Goal: Task Accomplishment & Management: Complete application form

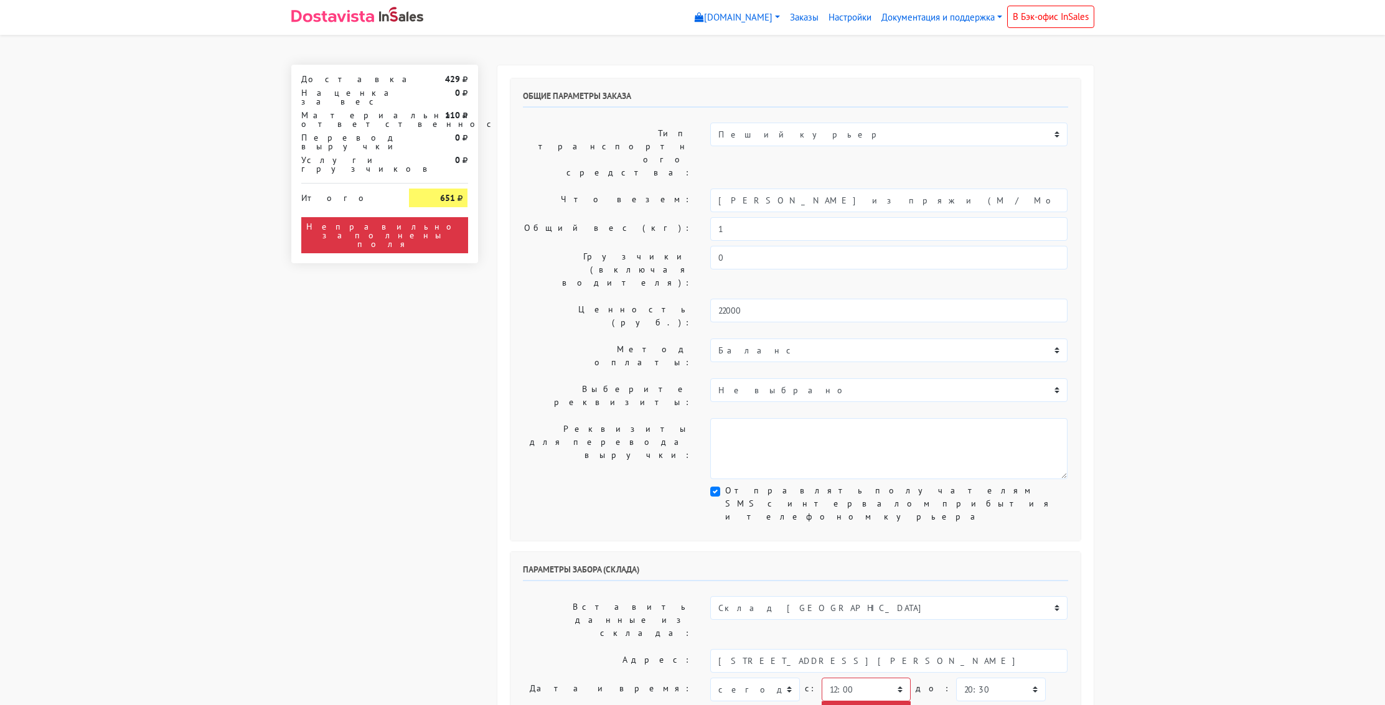
select select "12:00"
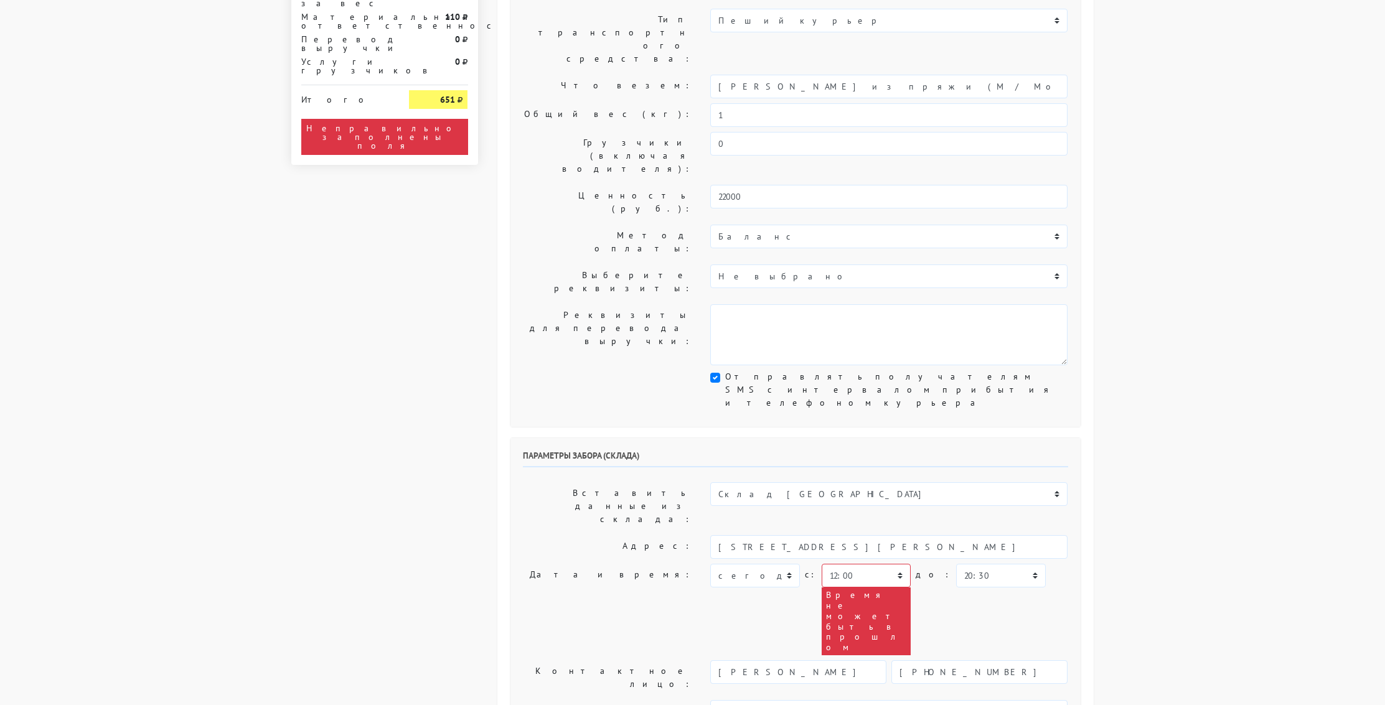
scroll to position [120, 0]
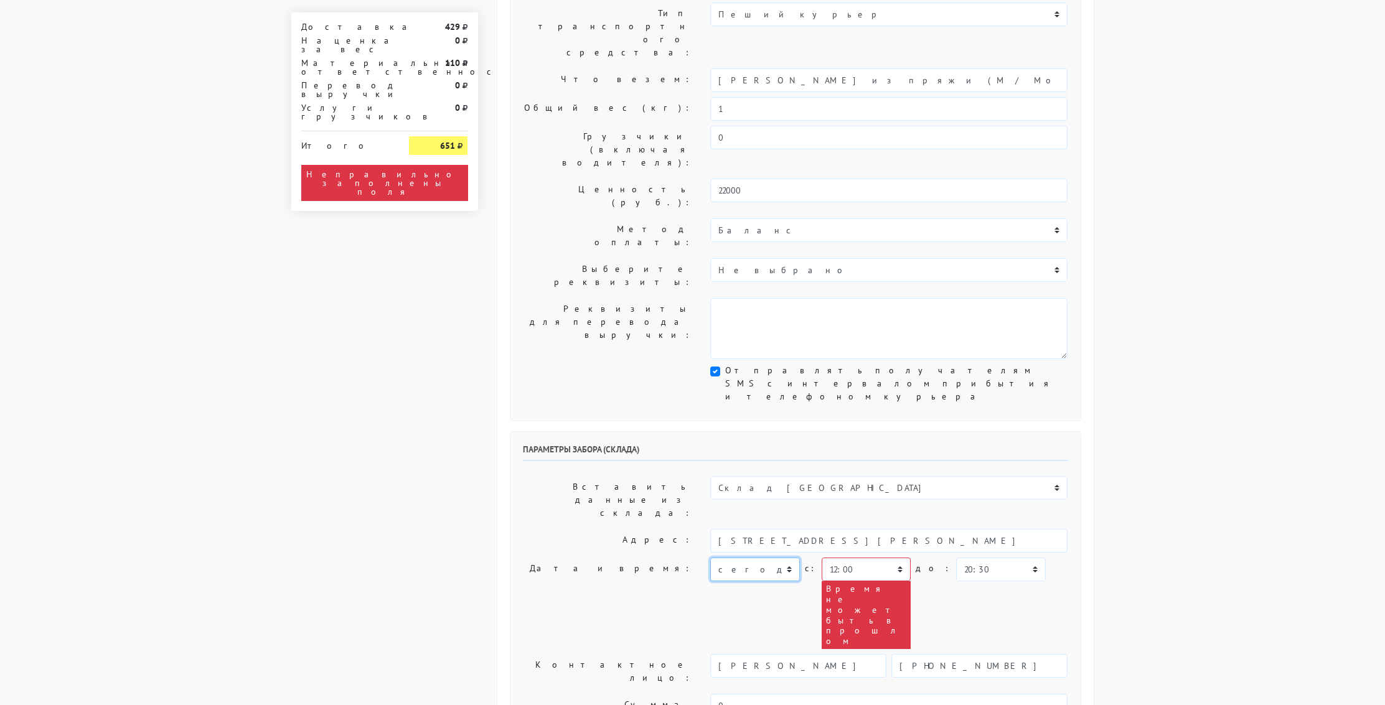
click at [790, 558] on select "сегодня завтра [DATE] [DATE] [DATE] [DATE] [DATE] [DATE] [DATE]" at bounding box center [754, 570] width 89 height 24
select select "[DATE]"
click at [710, 558] on select "сегодня завтра [DATE] [DATE] [DATE] [DATE] [DATE] [DATE] [DATE]" at bounding box center [754, 570] width 89 height 24
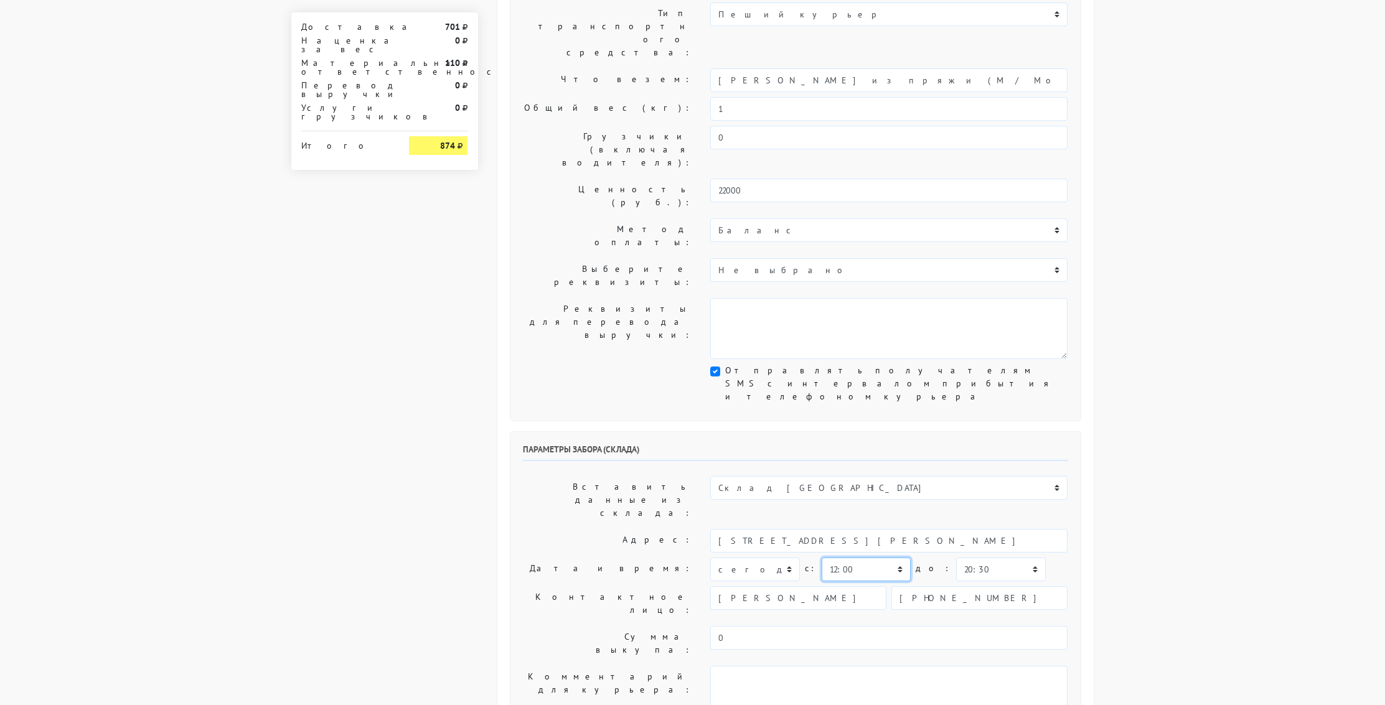
click at [890, 558] on select "00:00 00:30 01:00 01:30 02:00 02:30 03:00 03:30 04:00 04:30 05:00 05:30 06:00 0…" at bounding box center [866, 570] width 89 height 24
click at [894, 550] on select "00:00 00:30 01:00 01:30 02:00 02:30 03:00 03:30 04:00 04:30 05:00 05:30 06:00 0…" at bounding box center [866, 562] width 89 height 24
click at [895, 552] on select "00:00 00:30 01:00 01:30 02:00 02:30 03:00 03:30 04:00 04:30 05:00 05:30 06:00 0…" at bounding box center [866, 564] width 89 height 24
select select "12:30"
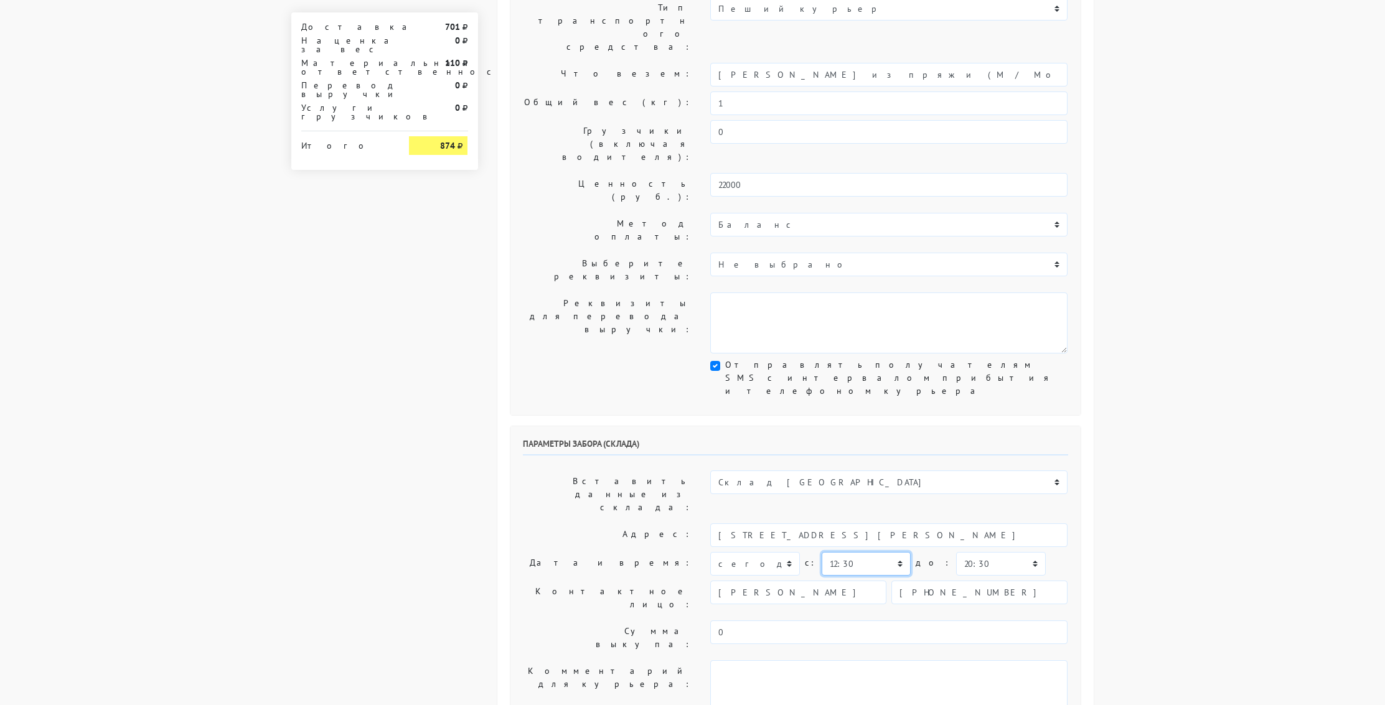
click at [822, 552] on select "00:00 00:30 01:00 01:30 02:00 02:30 03:00 03:30 04:00 04:30 05:00 05:30 06:00 0…" at bounding box center [866, 564] width 89 height 24
click at [1002, 552] on select "00:00 00:30 01:00 01:30 02:00 02:30 03:00 03:30 04:00 04:30 05:00 05:30 06:00 0…" at bounding box center [1000, 564] width 89 height 24
select select "13:00"
click at [956, 552] on select "00:00 00:30 01:00 01:30 02:00 02:30 03:00 03:30 04:00 04:30 05:00 05:30 06:00 0…" at bounding box center [1000, 564] width 89 height 24
click at [1137, 490] on body "[DOMAIN_NAME] [DOMAIN_NAME] [DOMAIN_NAME] Выйти Заказы" at bounding box center [692, 570] width 1385 height 1393
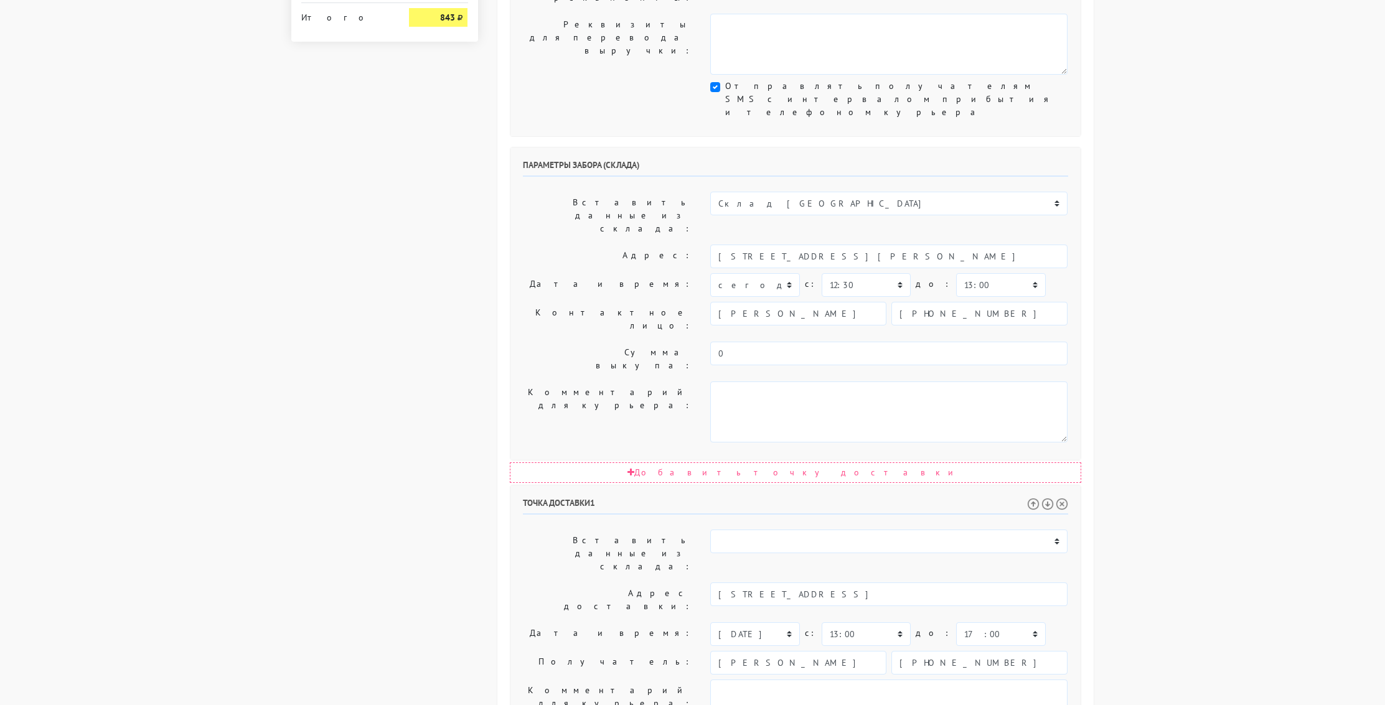
scroll to position [410, 0]
click at [1004, 617] on select "00:00 00:30 01:00 01:30 02:00 02:30 03:00 03:30 04:00 04:30 05:00 05:30 06:00 0…" at bounding box center [1000, 629] width 89 height 24
select select "16:00"
click at [956, 617] on select "00:00 00:30 01:00 01:30 02:00 02:30 03:00 03:30 04:00 04:30 05:00 05:30 06:00 0…" at bounding box center [1000, 629] width 89 height 24
click at [1231, 469] on body "[DOMAIN_NAME] [DOMAIN_NAME] [DOMAIN_NAME] Выйти Заказы" at bounding box center [692, 286] width 1385 height 1393
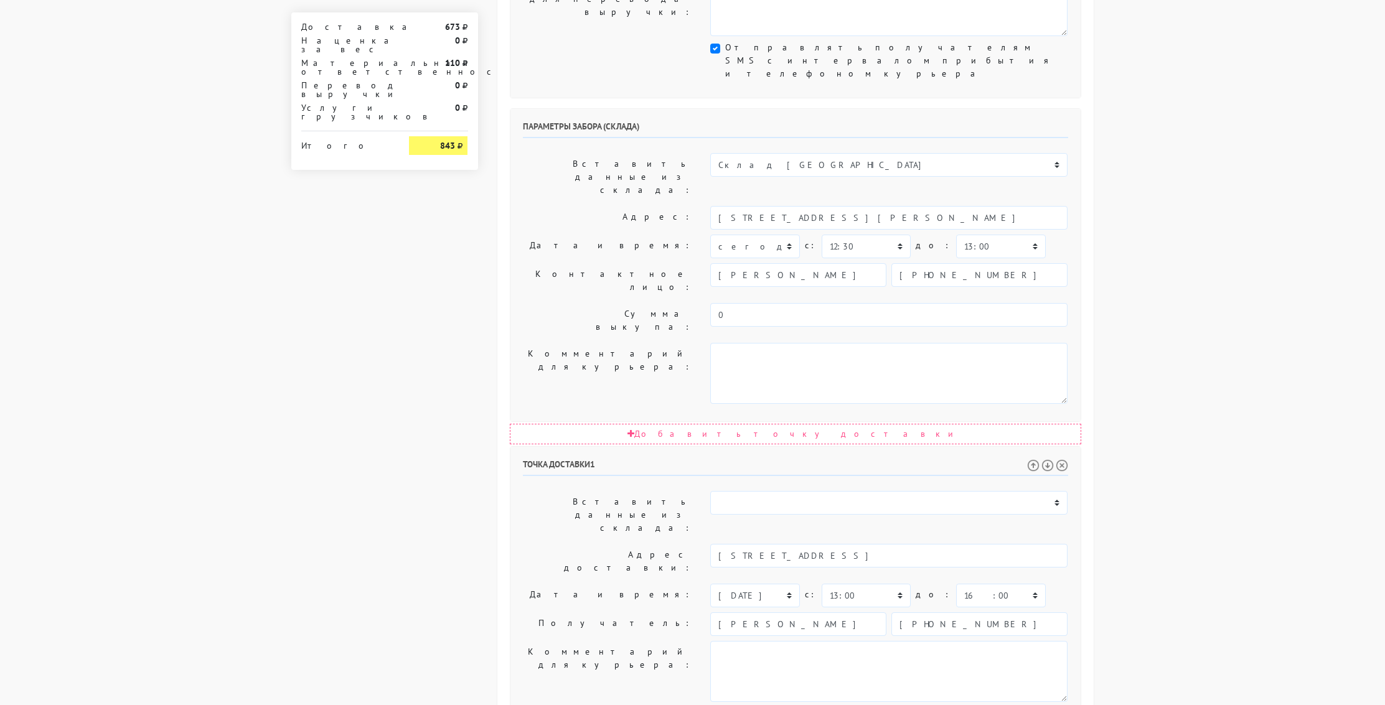
scroll to position [442, 0]
